Goal: Information Seeking & Learning: Compare options

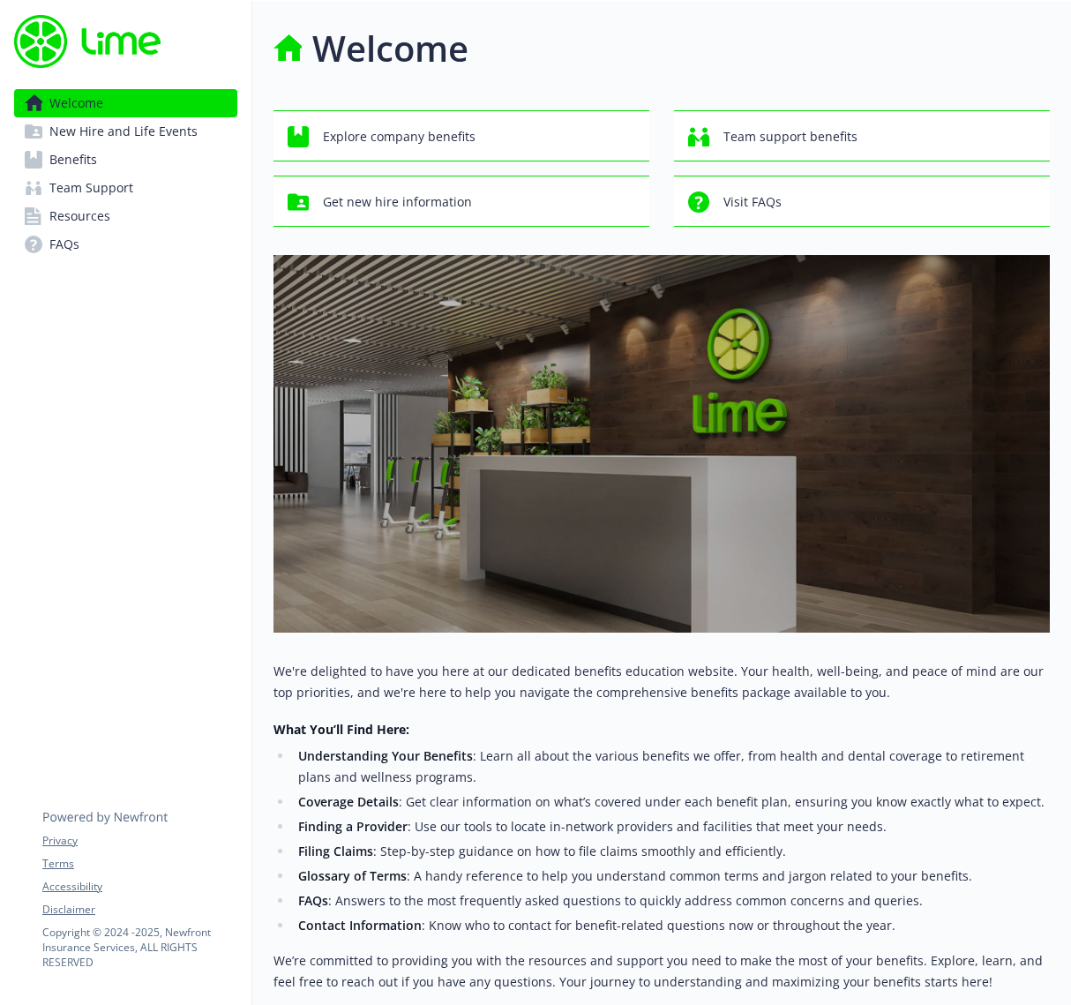
click at [156, 162] on link "Benefits" at bounding box center [125, 160] width 223 height 28
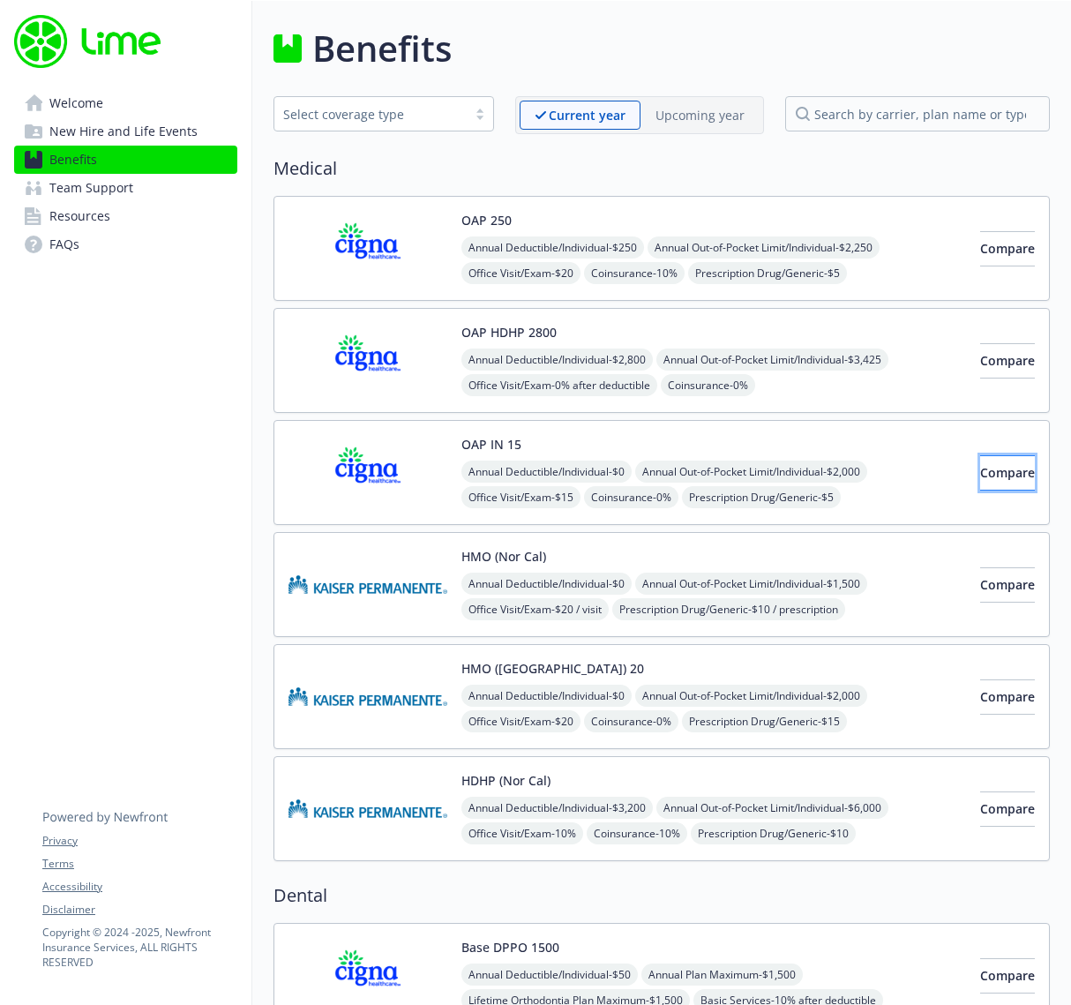
click at [984, 475] on span "Compare" at bounding box center [1007, 472] width 55 height 17
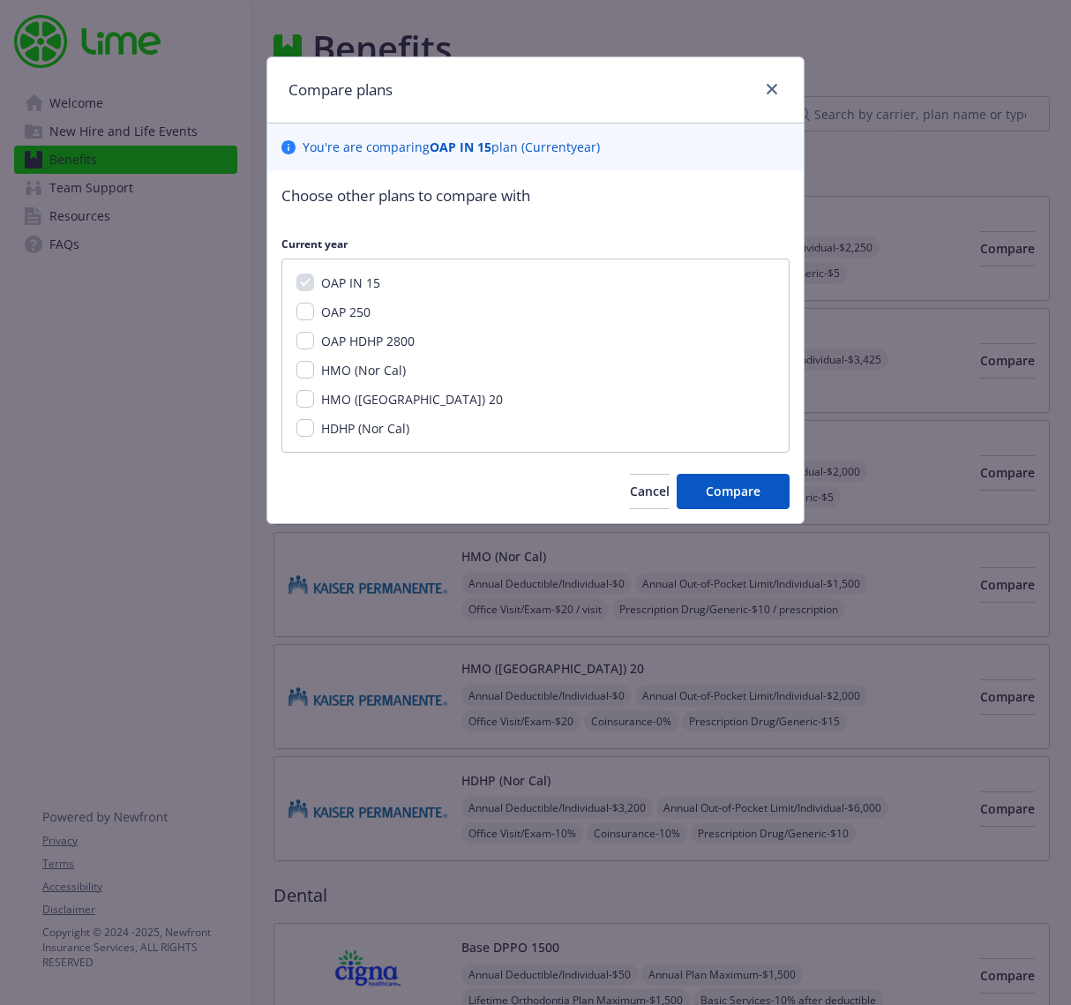
click at [356, 315] on span "OAP 250" at bounding box center [345, 312] width 49 height 17
click at [314, 315] on input "OAP 250" at bounding box center [305, 312] width 18 height 18
checkbox input "true"
click at [731, 484] on span "Compare" at bounding box center [733, 491] width 55 height 17
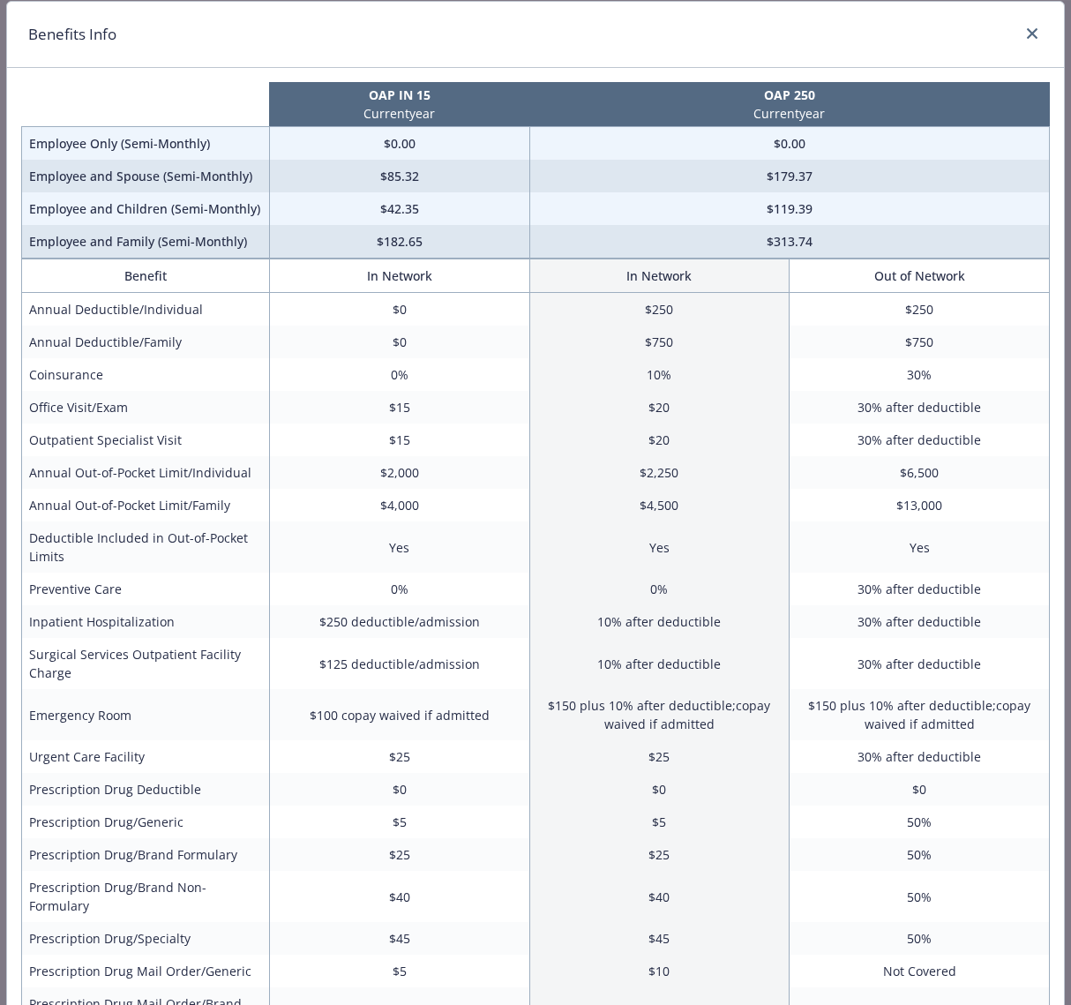
scroll to position [49, 0]
